Goal: Task Accomplishment & Management: Manage account settings

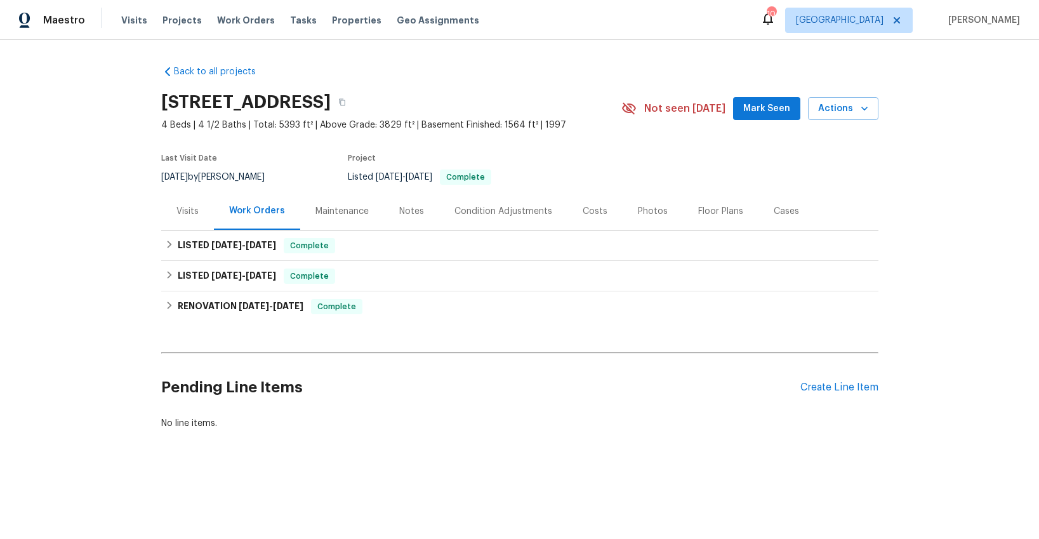
click at [291, 25] on div "Tasks" at bounding box center [303, 20] width 27 height 13
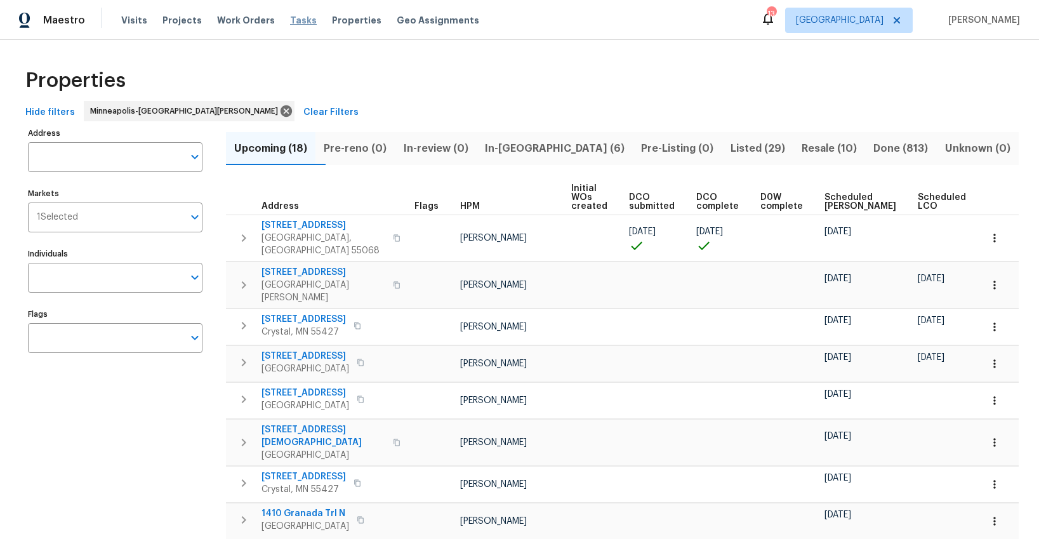
click at [290, 22] on span "Tasks" at bounding box center [303, 20] width 27 height 9
